Goal: Information Seeking & Learning: Learn about a topic

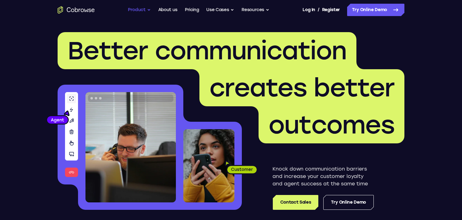
click at [140, 7] on button "Product" at bounding box center [139, 10] width 23 height 12
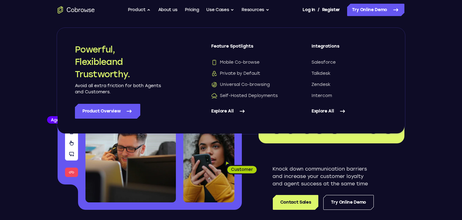
click at [191, 171] on img at bounding box center [208, 165] width 51 height 73
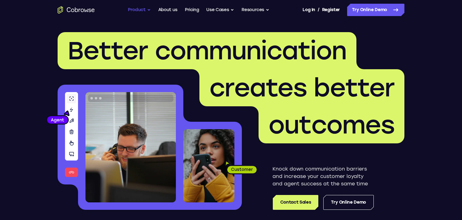
click at [141, 6] on button "Product" at bounding box center [139, 10] width 23 height 12
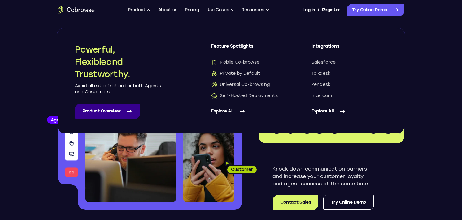
click at [92, 112] on link "Product Overview" at bounding box center [107, 111] width 65 height 15
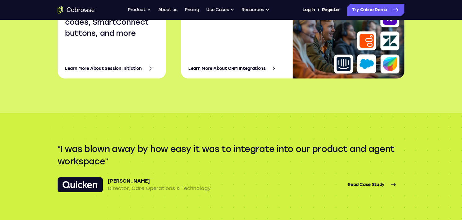
scroll to position [1164, 0]
